Goal: Task Accomplishment & Management: Use online tool/utility

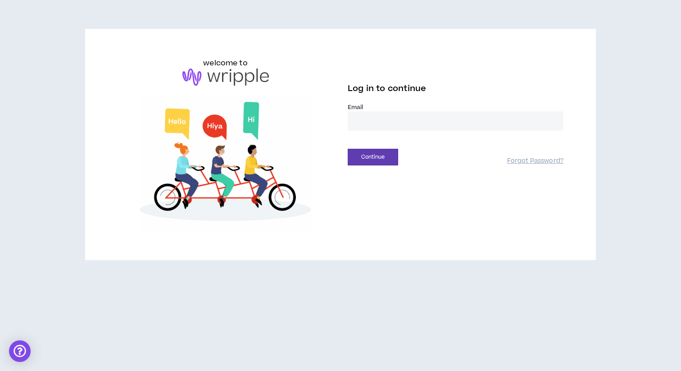
click at [371, 121] on input "email" at bounding box center [456, 120] width 216 height 19
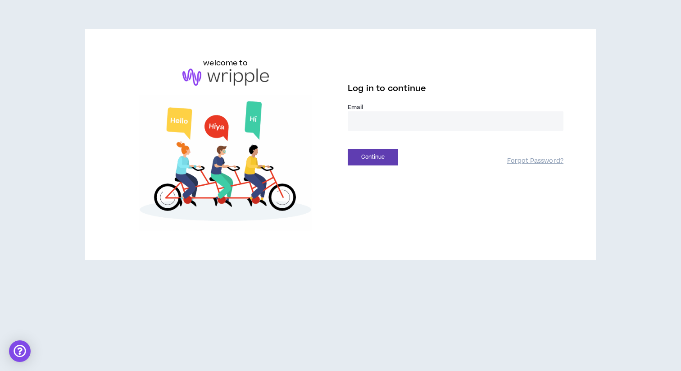
type input "**********"
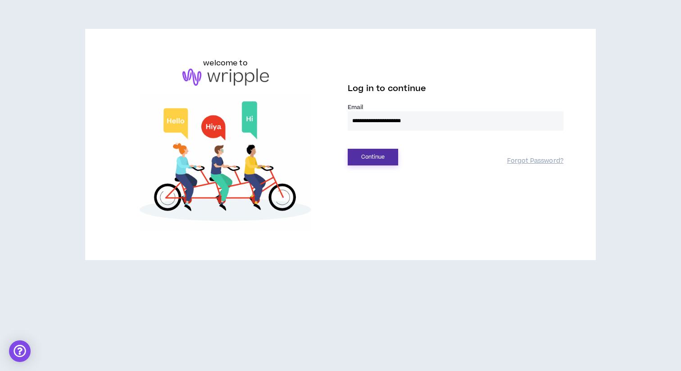
click at [375, 152] on button "Continue" at bounding box center [373, 157] width 50 height 17
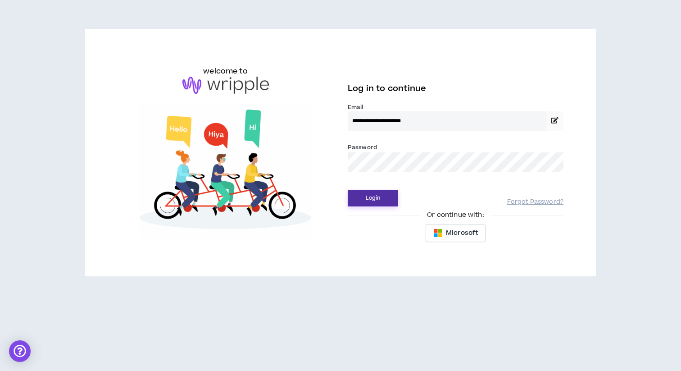
click at [361, 199] on button "Login" at bounding box center [373, 198] width 50 height 17
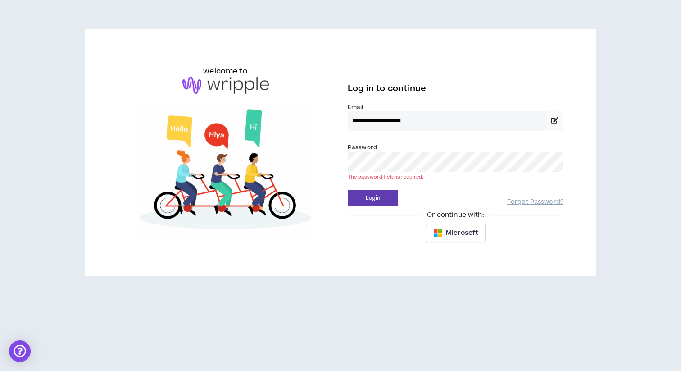
click at [378, 135] on div "**********" at bounding box center [456, 120] width 216 height 35
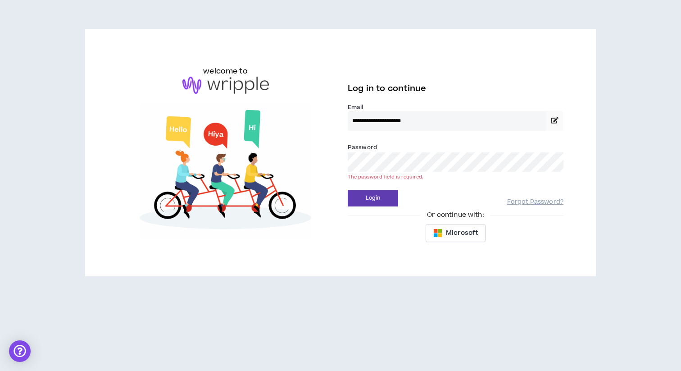
click at [373, 152] on div "Password * The password field is required." at bounding box center [456, 156] width 216 height 29
click at [361, 193] on button "Login" at bounding box center [373, 198] width 50 height 17
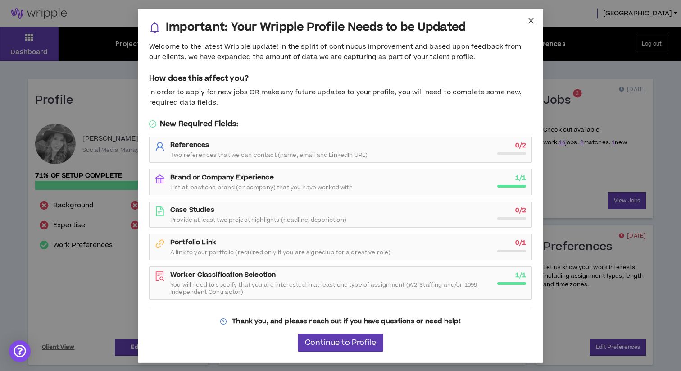
click at [526, 21] on span "Close" at bounding box center [531, 21] width 24 height 24
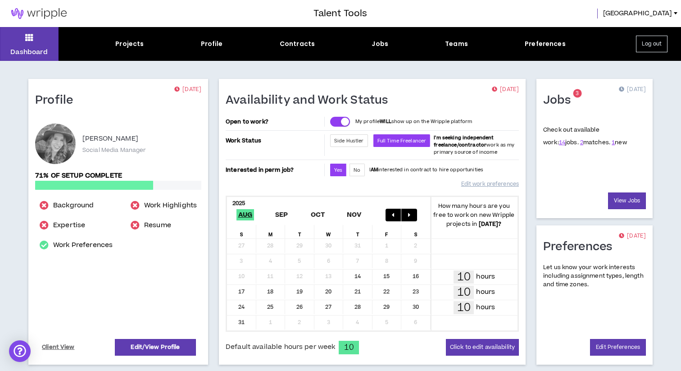
click at [389, 53] on div "Dashboard Projects Profile Contracts Jobs Teams Preferences Log out" at bounding box center [340, 44] width 681 height 34
click at [382, 41] on div "Jobs" at bounding box center [380, 43] width 17 height 9
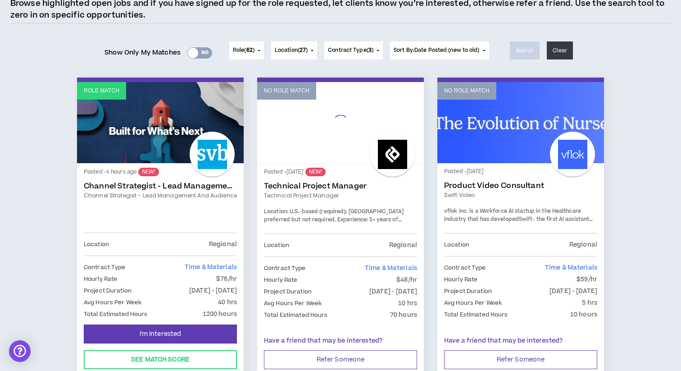
scroll to position [85, 0]
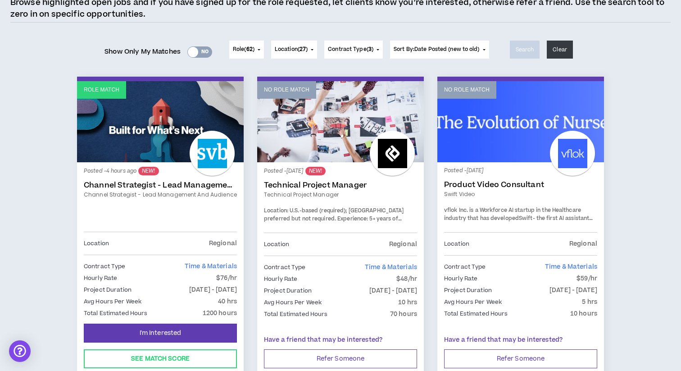
click at [163, 181] on link "Channel Strategist - Lead Management and Audience" at bounding box center [160, 185] width 153 height 9
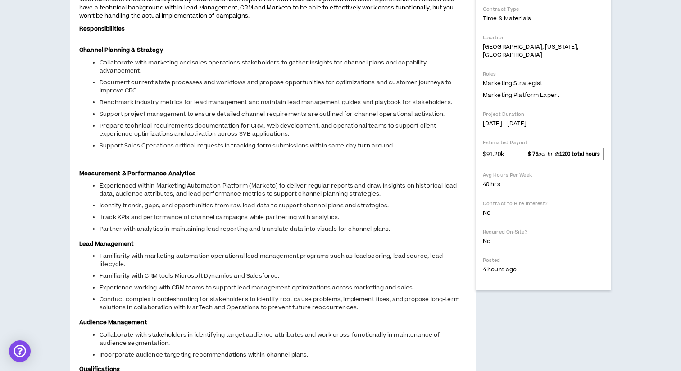
scroll to position [226, 0]
